Goal: Navigation & Orientation: Find specific page/section

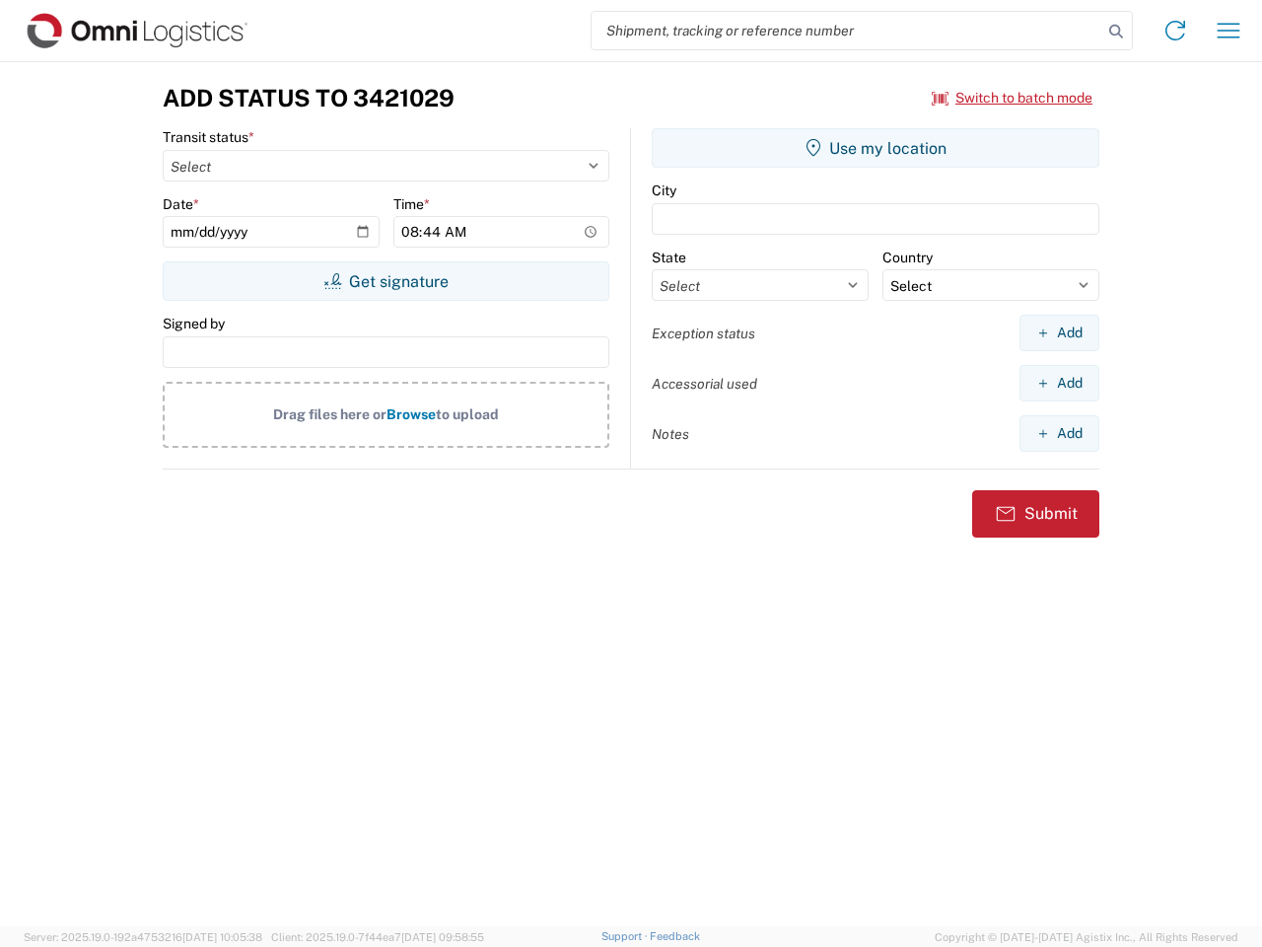
click at [847, 31] on input "search" at bounding box center [847, 30] width 511 height 37
click at [1116, 32] on icon at bounding box center [1117, 32] width 28 height 28
click at [1176, 31] on icon at bounding box center [1176, 31] width 32 height 32
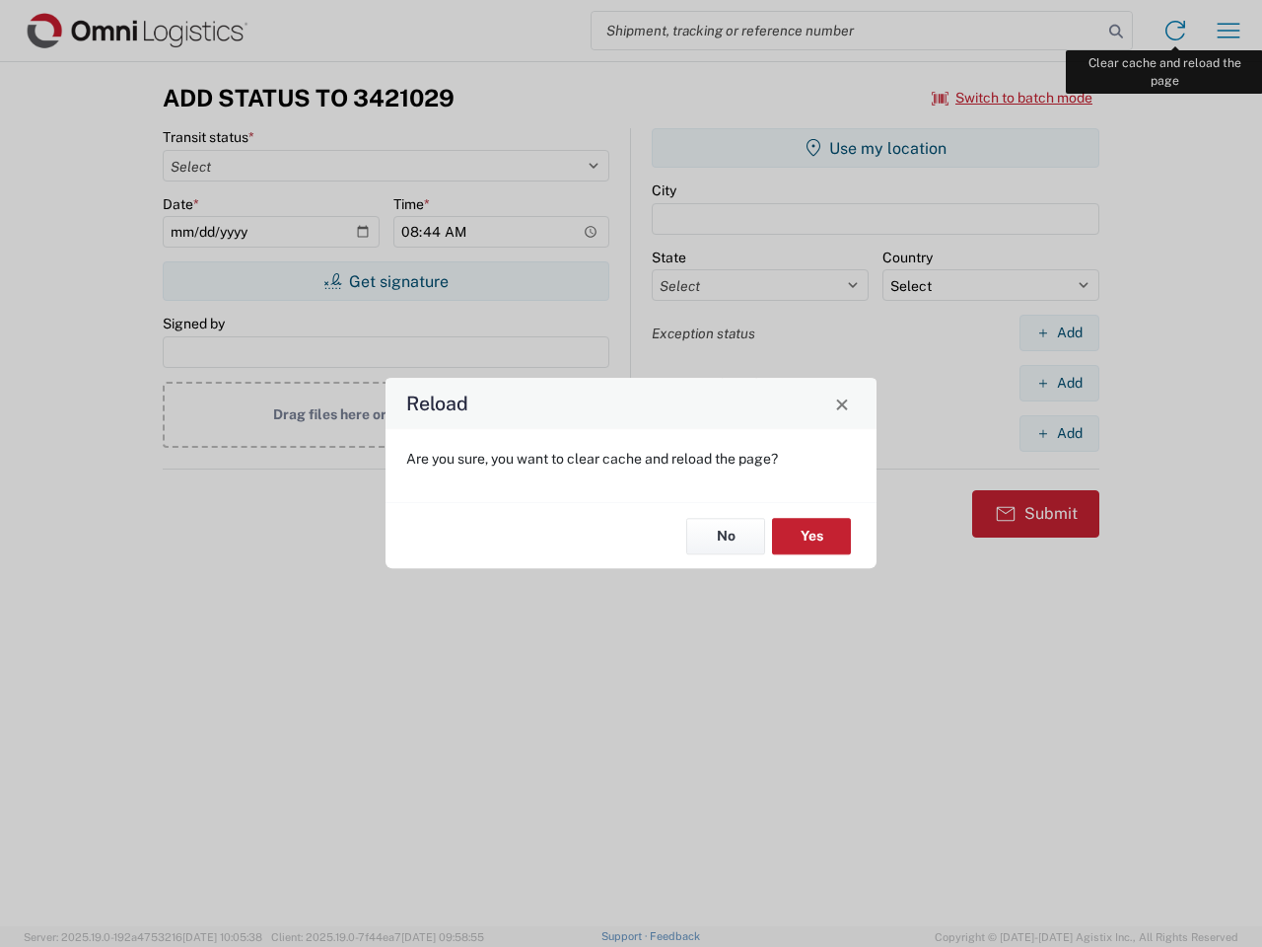
click at [1229, 31] on div "Reload Are you sure, you want to clear cache and reload the page? No Yes" at bounding box center [631, 473] width 1262 height 947
click at [1013, 98] on div "Reload Are you sure, you want to clear cache and reload the page? No Yes" at bounding box center [631, 473] width 1262 height 947
click at [386, 281] on div "Reload Are you sure, you want to clear cache and reload the page? No Yes" at bounding box center [631, 473] width 1262 height 947
click at [876, 148] on div "Reload Are you sure, you want to clear cache and reload the page? No Yes" at bounding box center [631, 473] width 1262 height 947
click at [1059, 332] on div "Reload Are you sure, you want to clear cache and reload the page? No Yes" at bounding box center [631, 473] width 1262 height 947
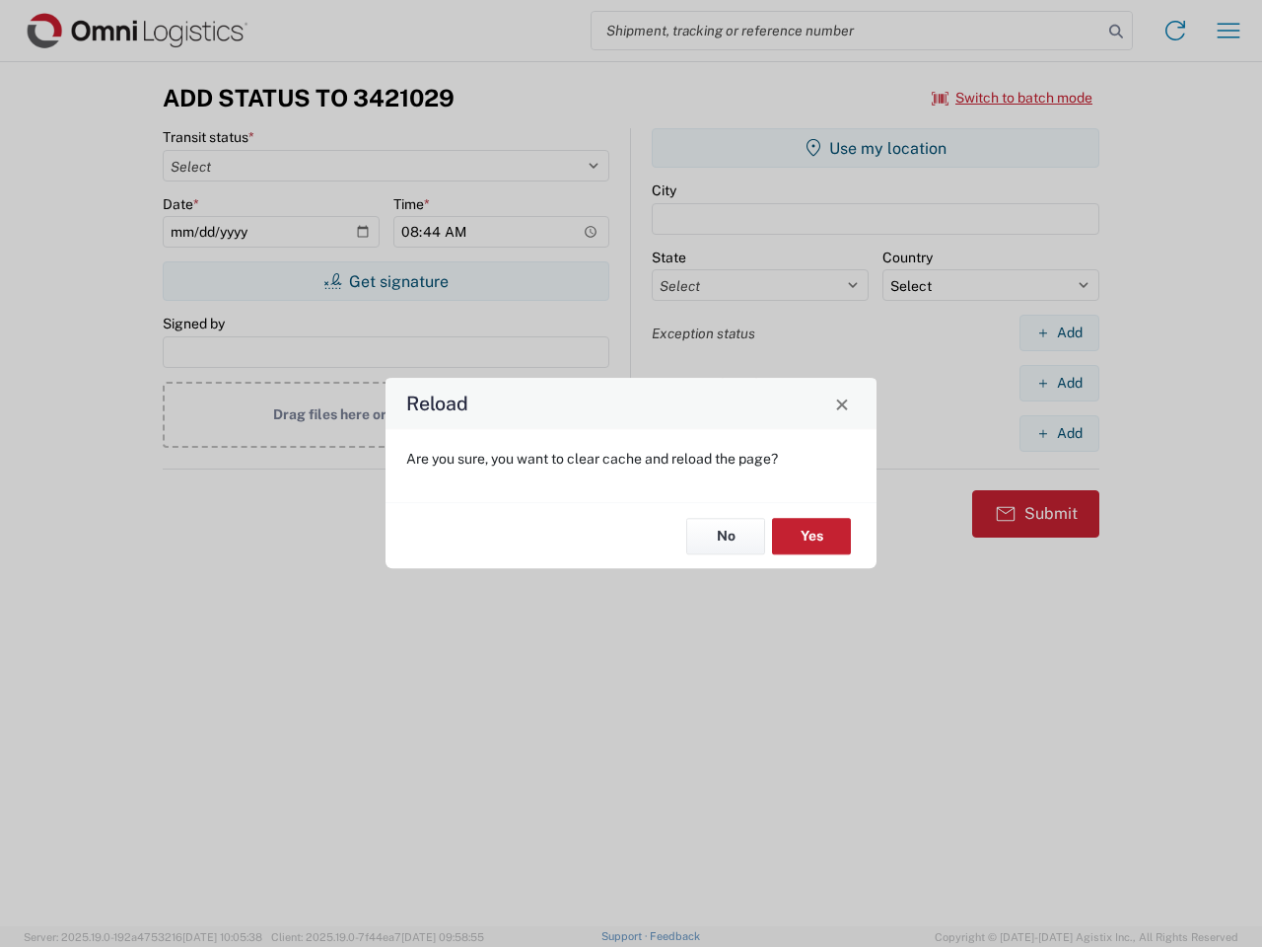
click at [1059, 383] on div "Reload Are you sure, you want to clear cache and reload the page? No Yes" at bounding box center [631, 473] width 1262 height 947
click at [1059, 433] on div "Reload Are you sure, you want to clear cache and reload the page? No Yes" at bounding box center [631, 473] width 1262 height 947
